Goal: Navigation & Orientation: Understand site structure

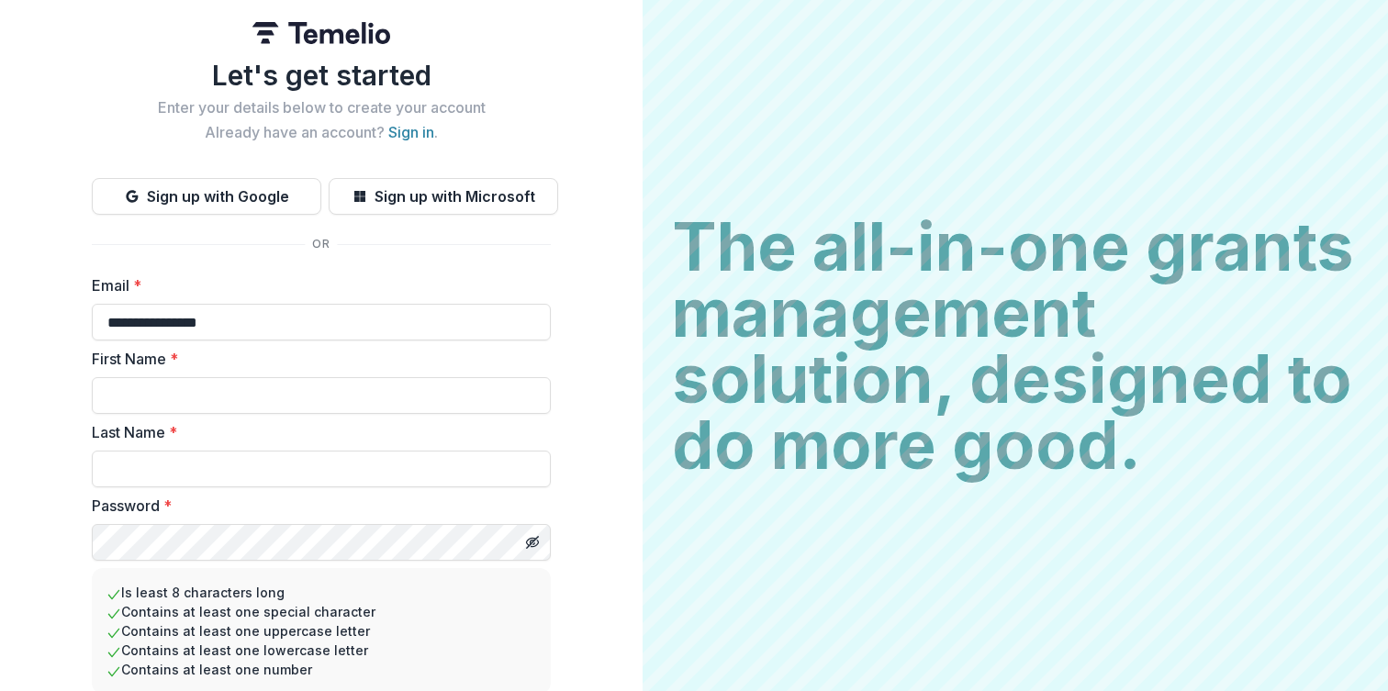
scroll to position [142, 0]
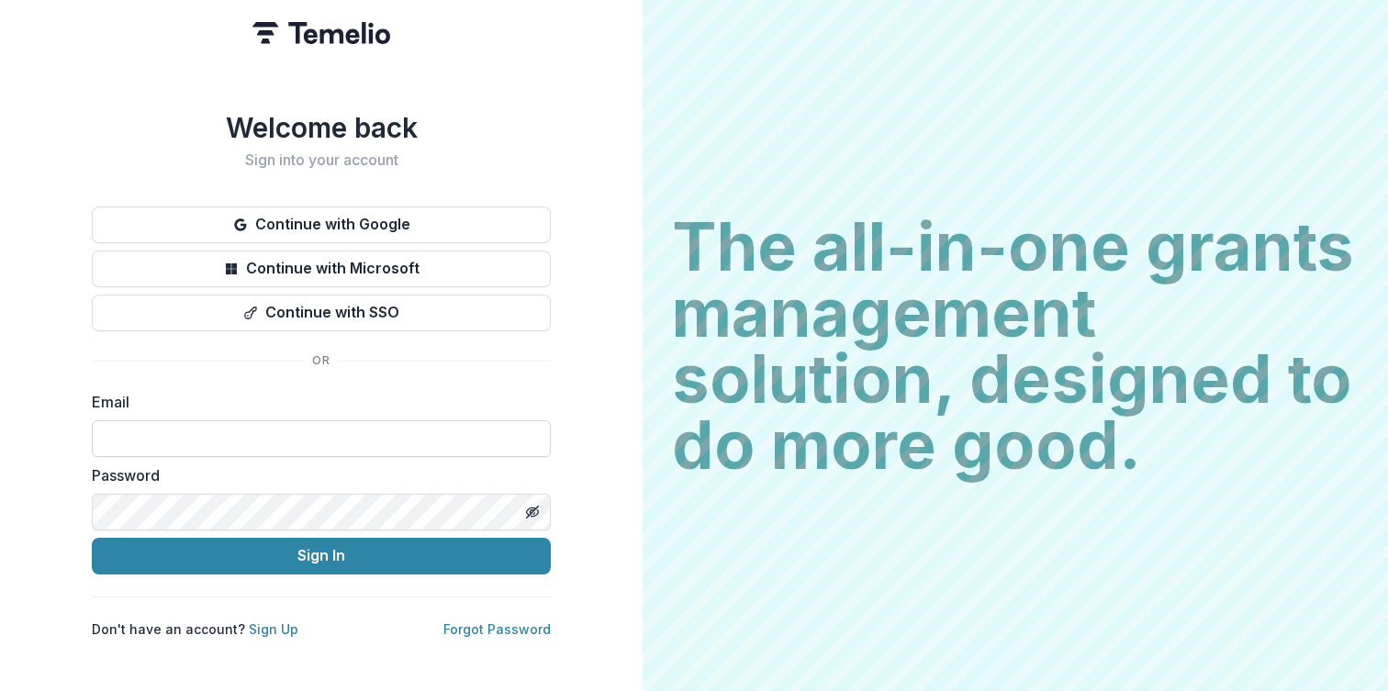
click at [513, 437] on input at bounding box center [321, 438] width 459 height 37
click at [375, 433] on input at bounding box center [321, 438] width 459 height 37
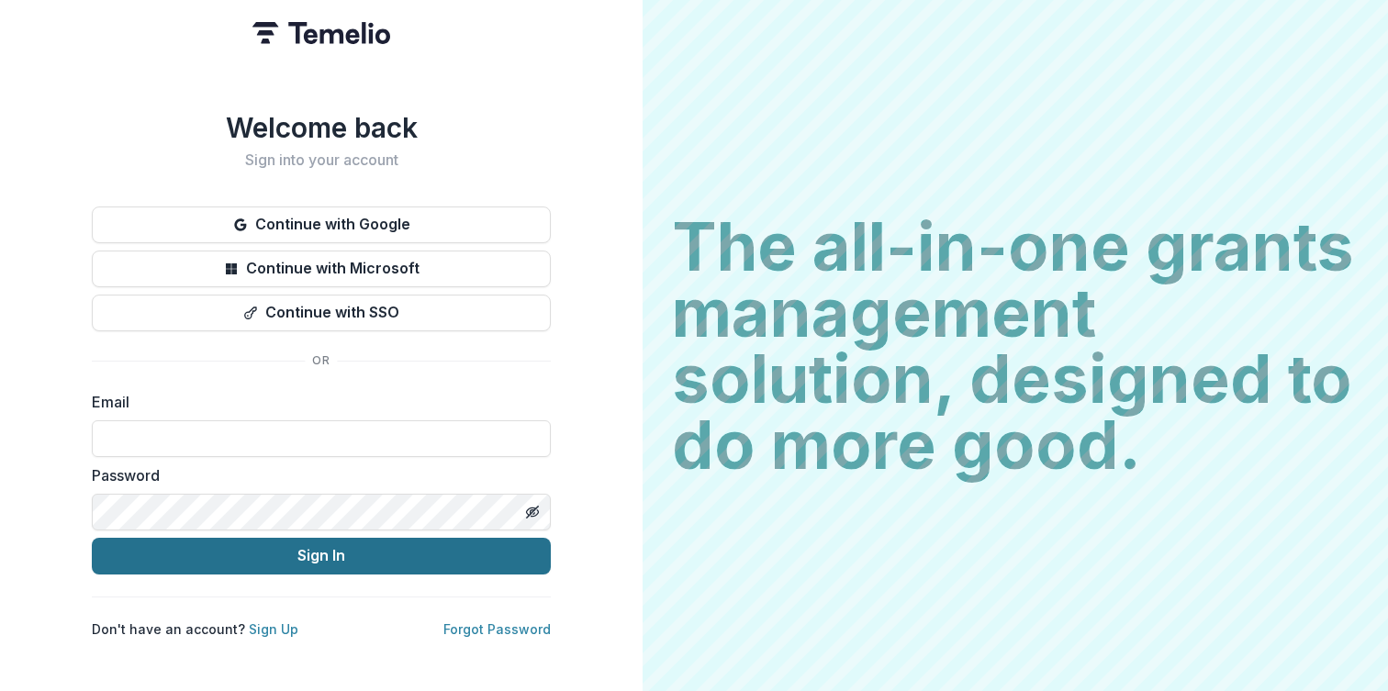
type input "**********"
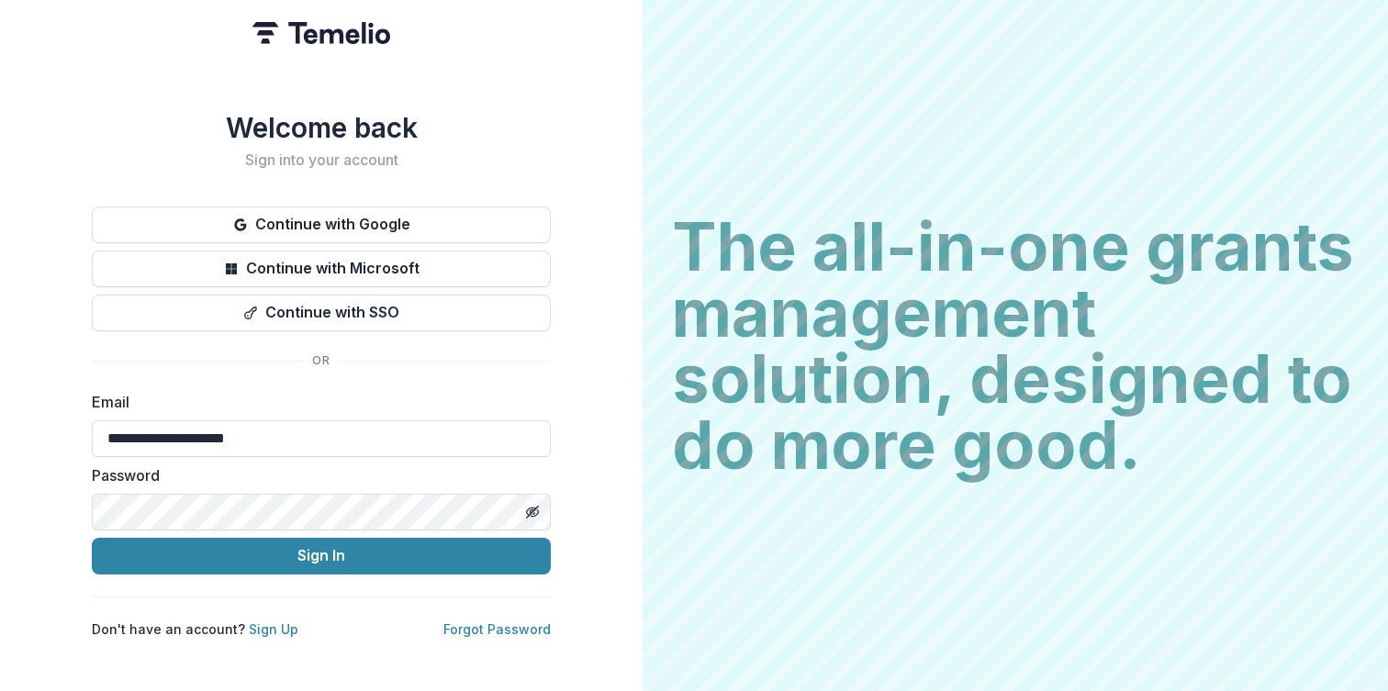
click at [321, 567] on div "**********" at bounding box center [321, 374] width 459 height 527
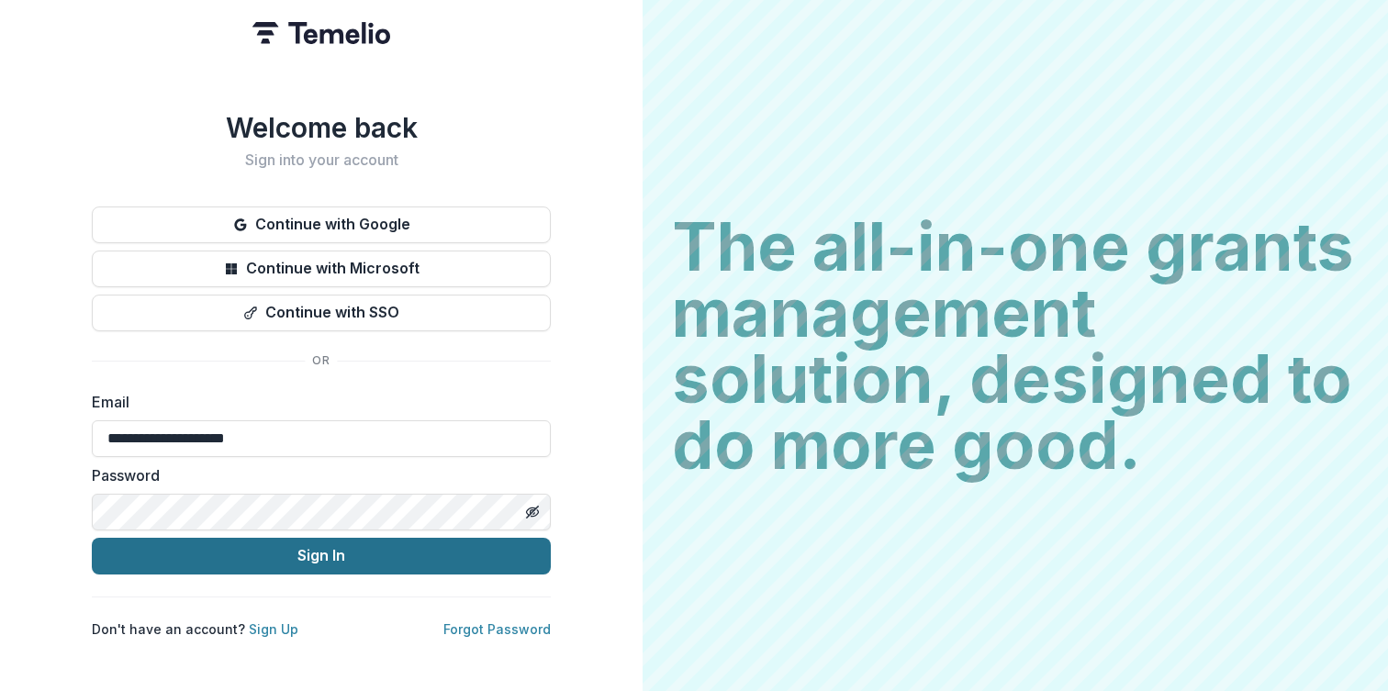
click at [324, 560] on button "Sign In" at bounding box center [321, 556] width 459 height 37
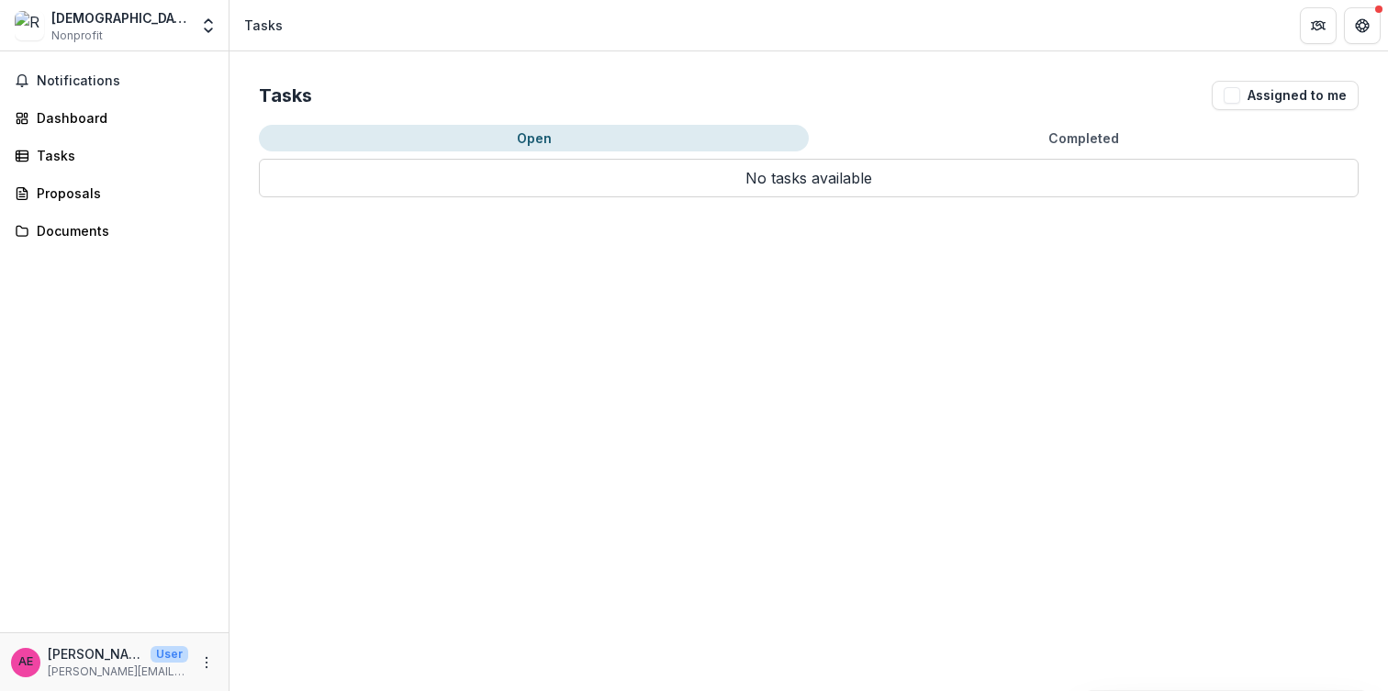
click at [125, 41] on div "[DEMOGRAPHIC_DATA] Nonprofit" at bounding box center [119, 26] width 137 height 36
click at [140, 10] on div "[DEMOGRAPHIC_DATA]" at bounding box center [119, 17] width 137 height 19
click at [31, 26] on img at bounding box center [29, 25] width 29 height 29
click at [110, 209] on div "Notifications Dashboard Tasks Proposals Documents" at bounding box center [114, 341] width 229 height 581
click at [109, 189] on div "Proposals" at bounding box center [122, 193] width 170 height 19
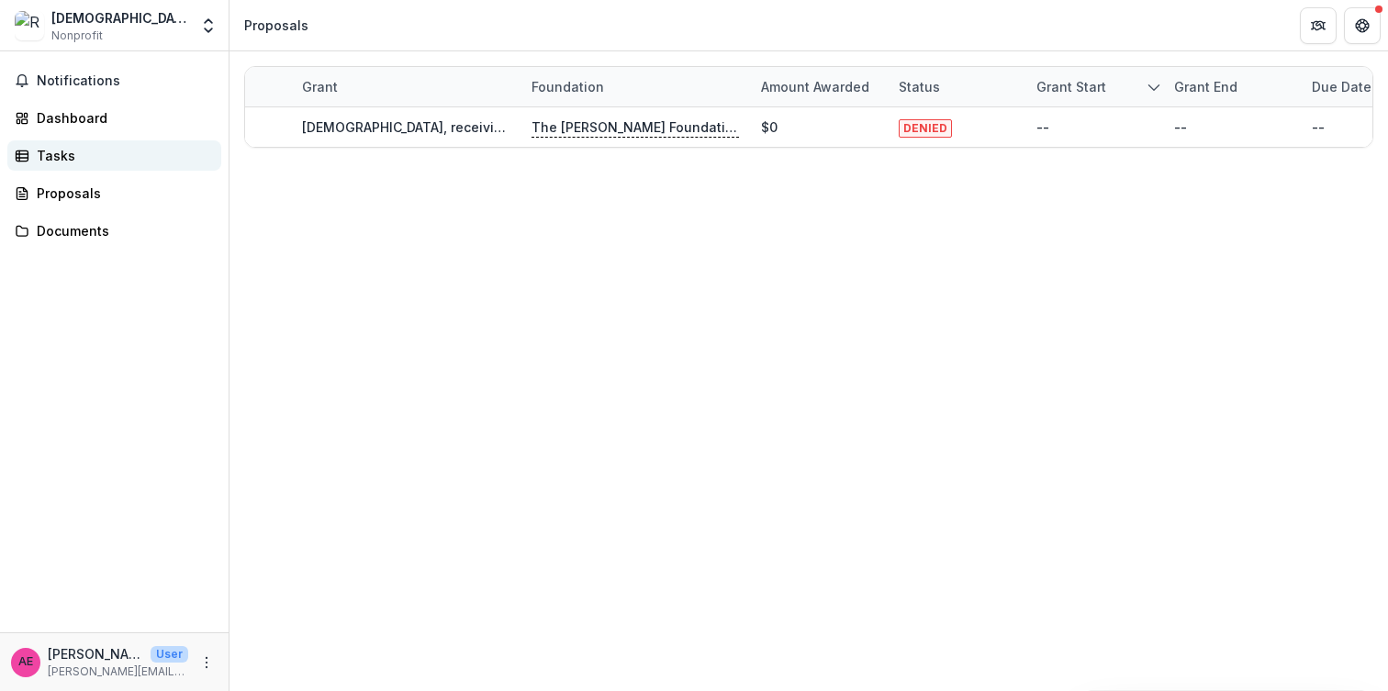
click at [113, 164] on div "Tasks" at bounding box center [122, 155] width 170 height 19
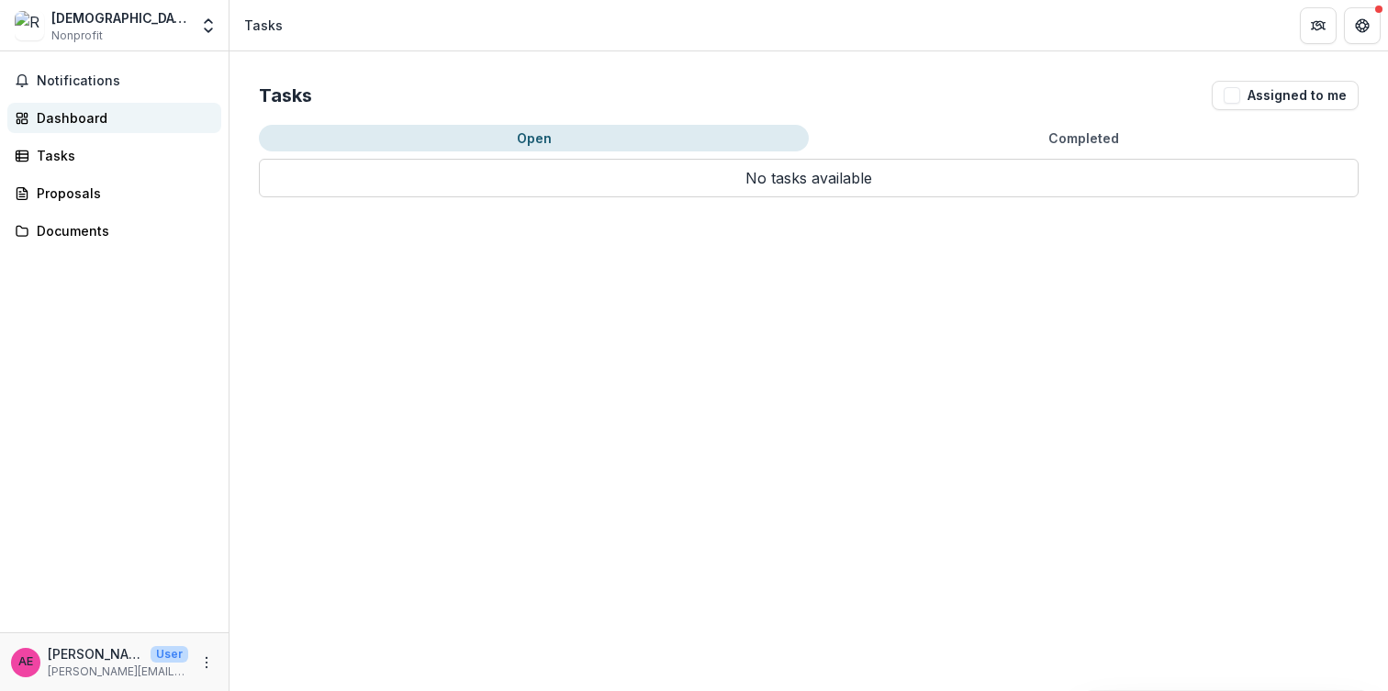
click at [130, 131] on link "Dashboard" at bounding box center [114, 118] width 214 height 30
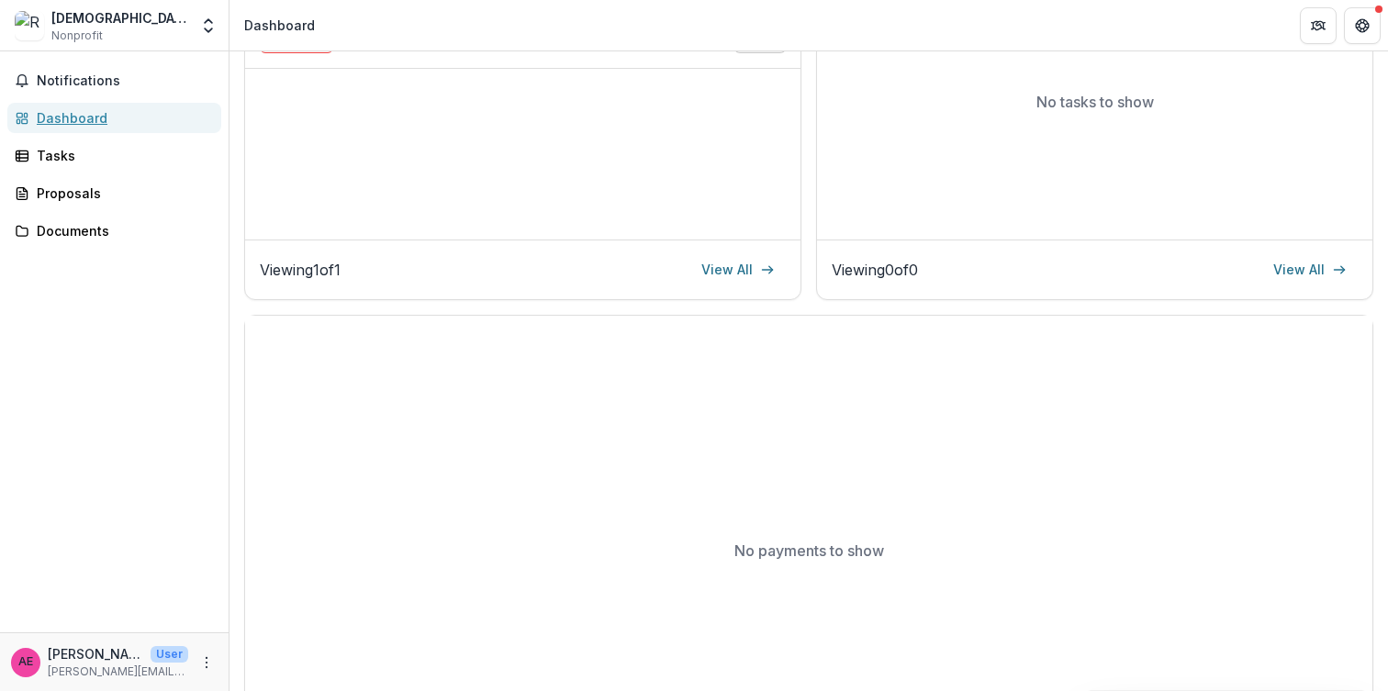
scroll to position [475, 0]
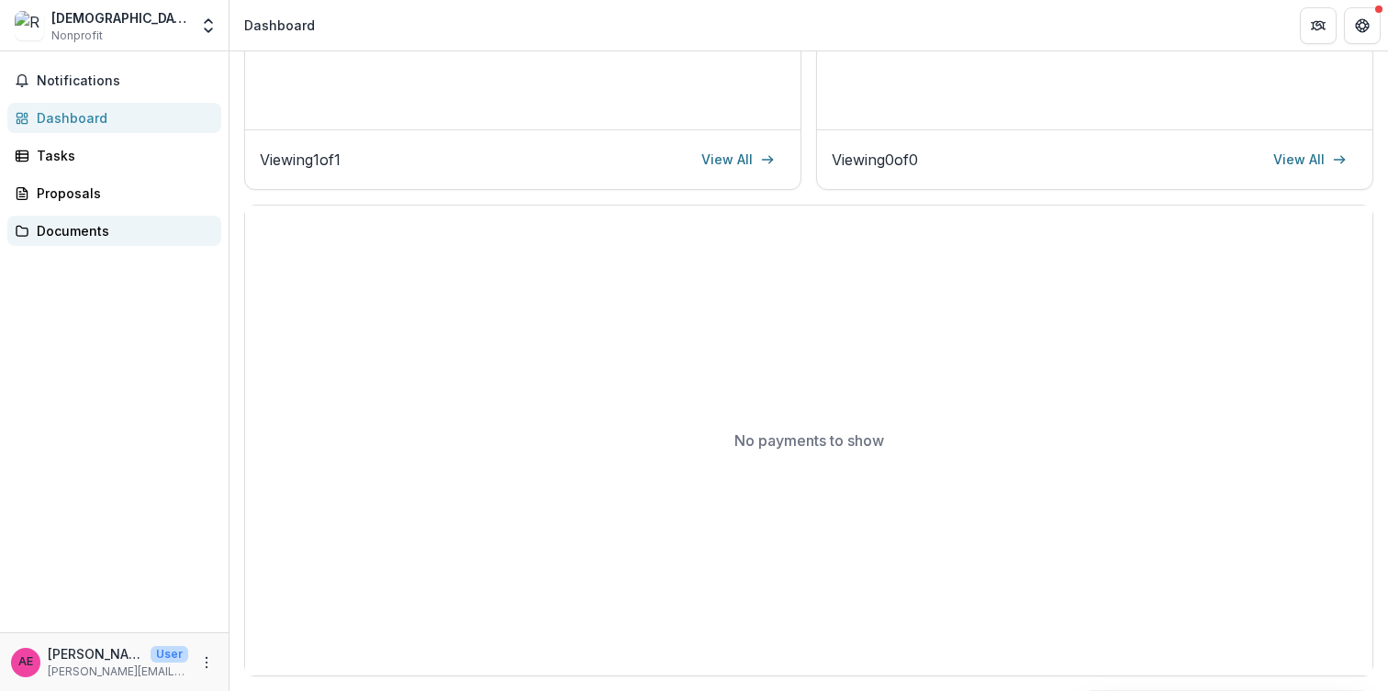
click at [115, 229] on div "Documents" at bounding box center [122, 230] width 170 height 19
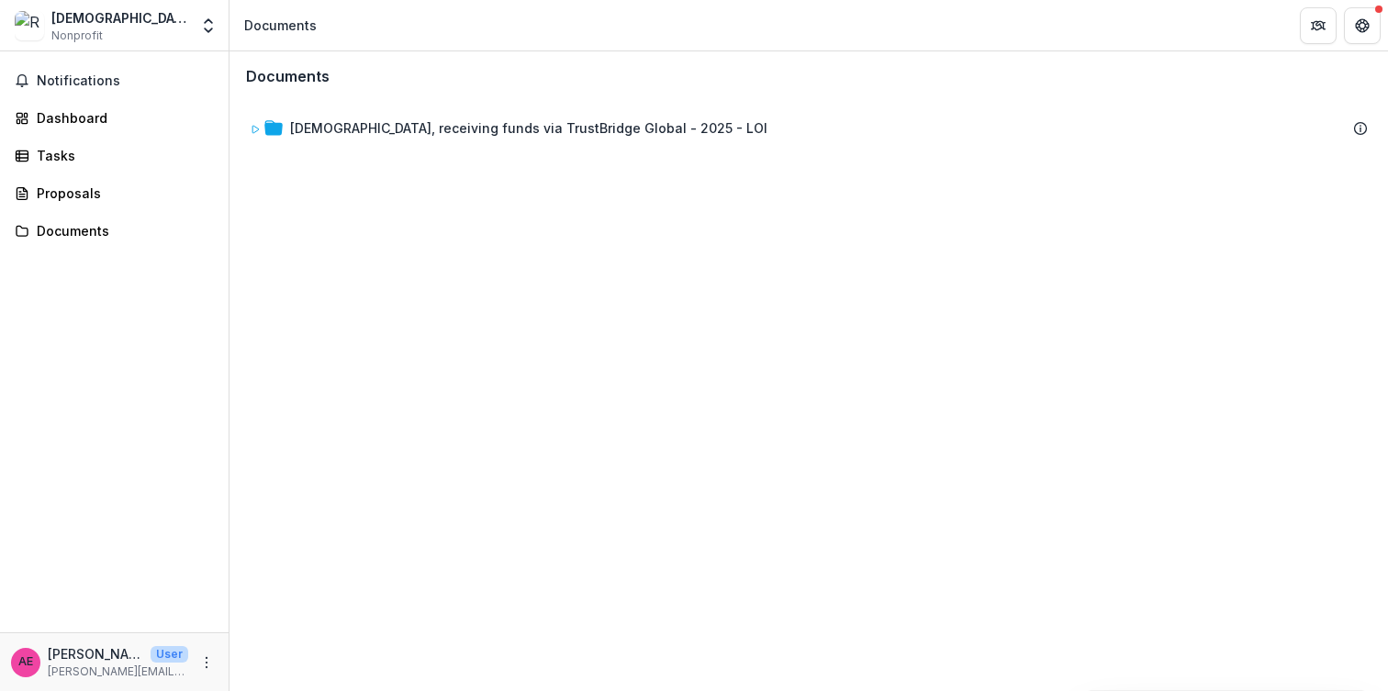
click at [24, 28] on img at bounding box center [29, 25] width 29 height 29
click at [207, 39] on button "Open entity switcher" at bounding box center [209, 25] width 26 height 37
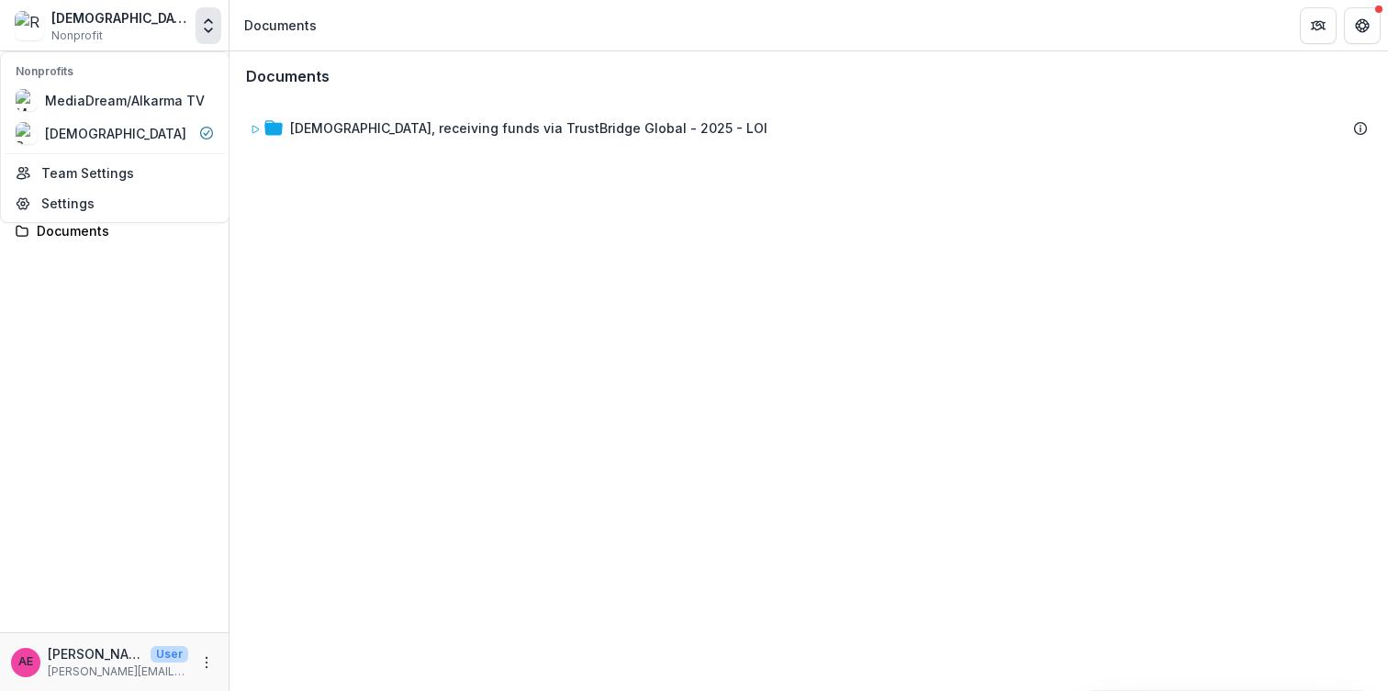
click at [349, 343] on div "Documents Resurrection Church, receiving funds via TrustBridge Global - 2025 - …" at bounding box center [808, 371] width 1158 height 640
